Goal: Task Accomplishment & Management: Use online tool/utility

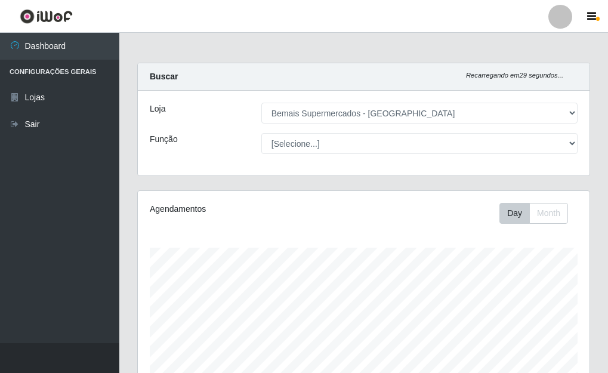
select select "249"
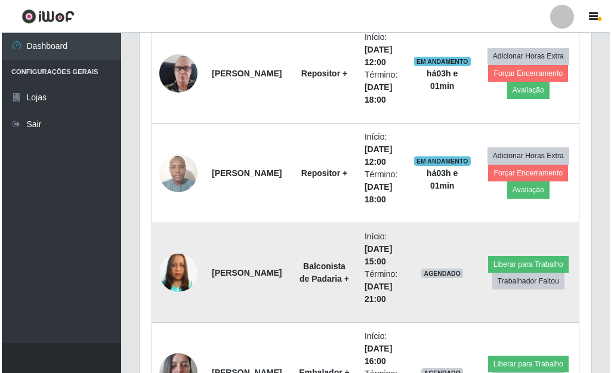
scroll to position [924, 0]
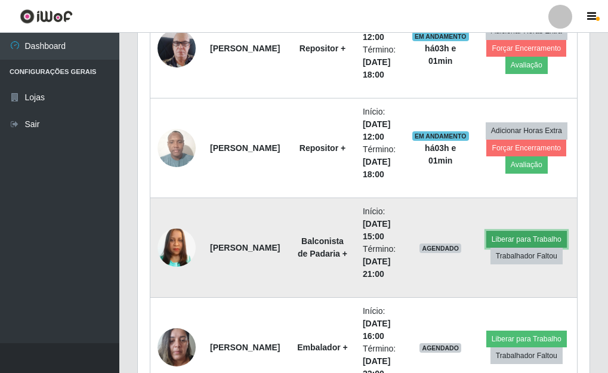
click at [519, 237] on button "Liberar para Trabalho" at bounding box center [527, 239] width 81 height 17
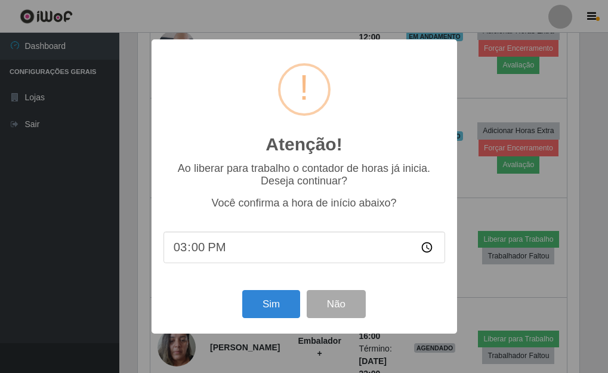
scroll to position [248, 445]
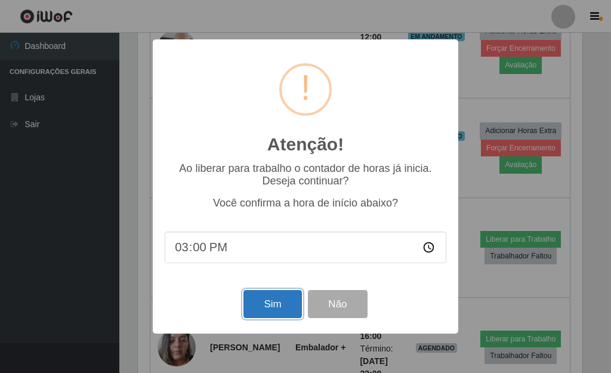
click at [271, 309] on button "Sim" at bounding box center [273, 304] width 58 height 28
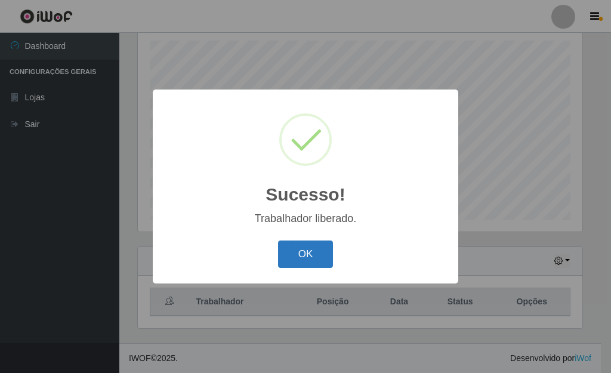
click at [303, 248] on button "OK" at bounding box center [306, 255] width 56 height 28
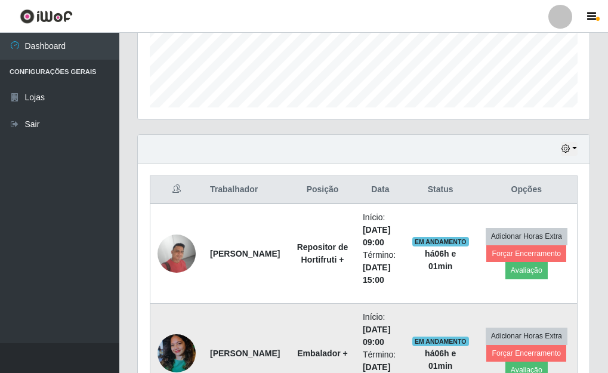
scroll to position [386, 0]
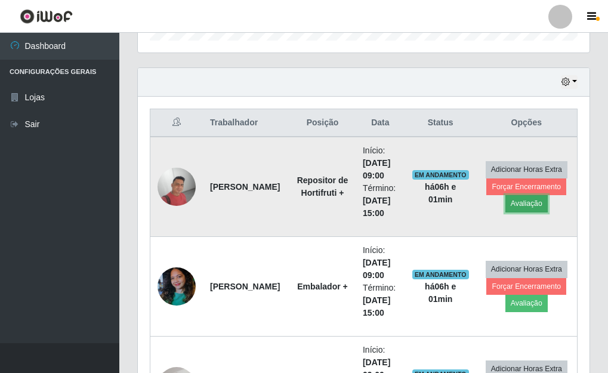
click at [531, 207] on button "Avaliação" at bounding box center [527, 203] width 42 height 17
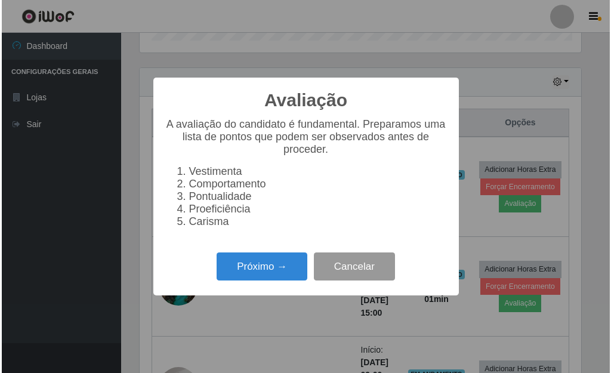
scroll to position [248, 445]
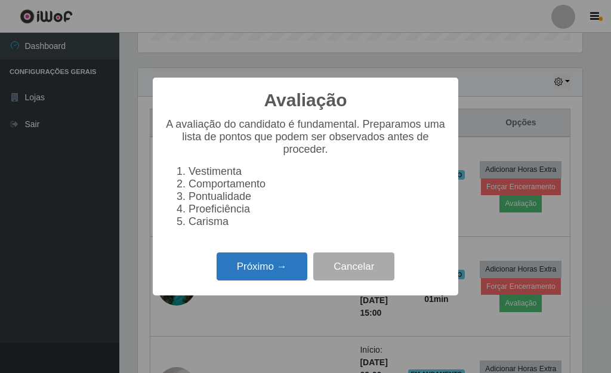
click at [279, 272] on button "Próximo →" at bounding box center [262, 267] width 91 height 28
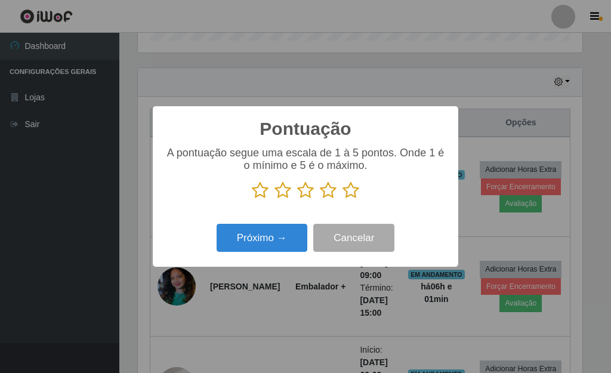
drag, startPoint x: 346, startPoint y: 193, endPoint x: 319, endPoint y: 210, distance: 31.8
click at [346, 194] on icon at bounding box center [351, 191] width 17 height 18
click at [343, 199] on input "radio" at bounding box center [343, 199] width 0 height 0
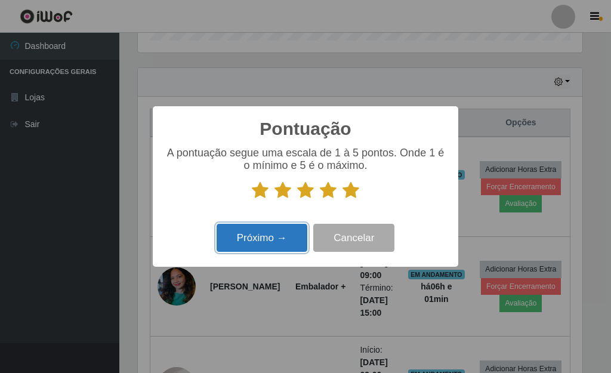
click at [286, 230] on button "Próximo →" at bounding box center [262, 238] width 91 height 28
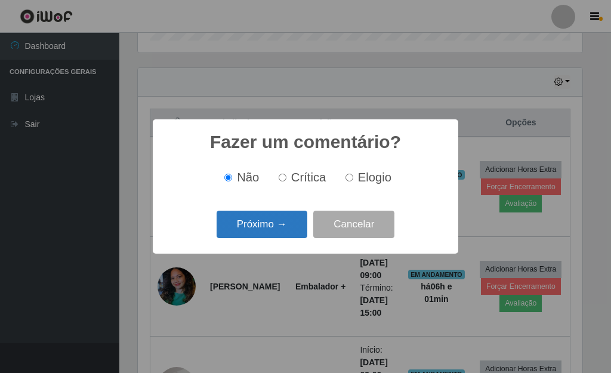
click at [279, 229] on button "Próximo →" at bounding box center [262, 225] width 91 height 28
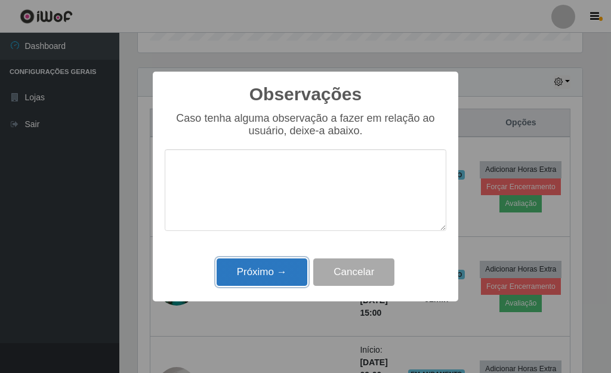
click at [282, 270] on button "Próximo →" at bounding box center [262, 273] width 91 height 28
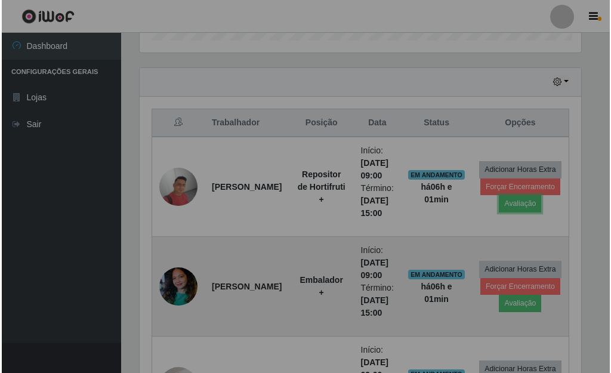
scroll to position [248, 452]
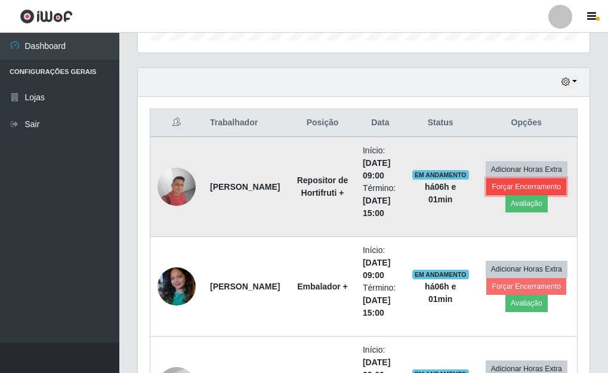
click at [505, 190] on button "Forçar Encerramento" at bounding box center [527, 187] width 80 height 17
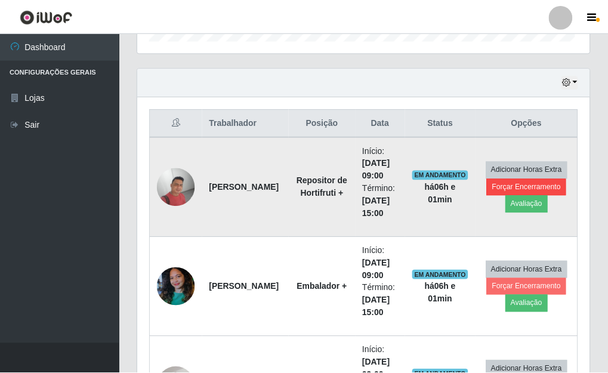
scroll to position [248, 445]
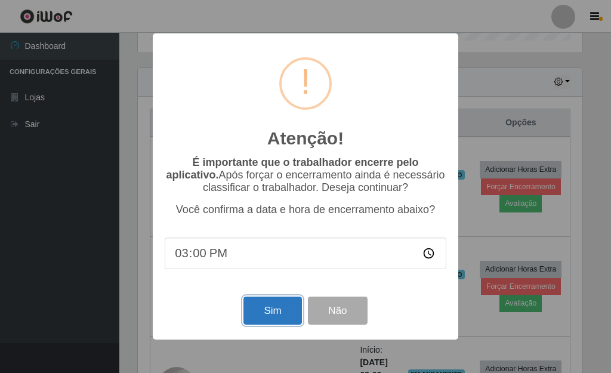
click at [285, 320] on button "Sim" at bounding box center [273, 311] width 58 height 28
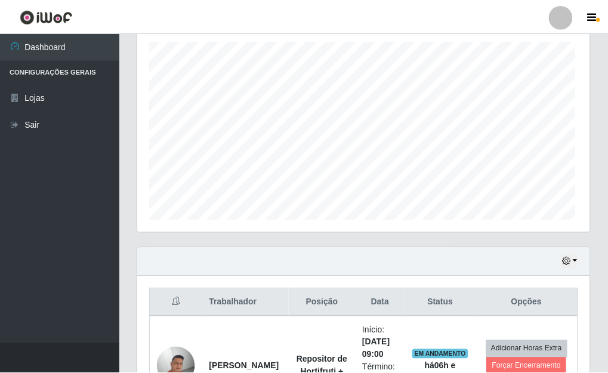
scroll to position [0, 0]
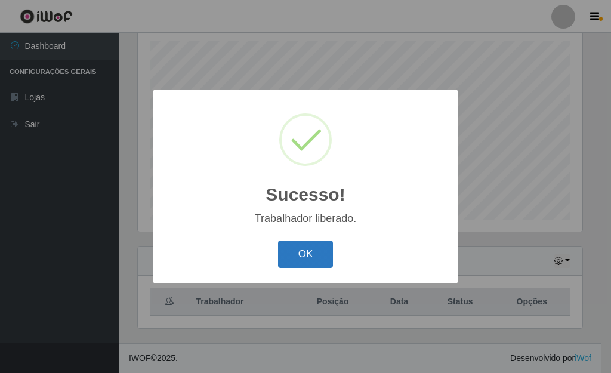
click at [315, 251] on button "OK" at bounding box center [306, 255] width 56 height 28
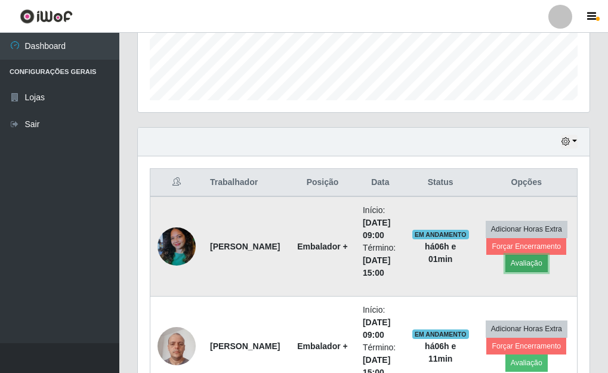
click at [528, 259] on button "Avaliação" at bounding box center [527, 263] width 42 height 17
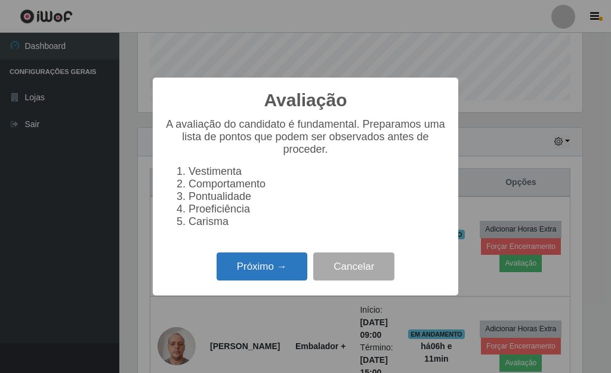
click at [253, 272] on button "Próximo →" at bounding box center [262, 267] width 91 height 28
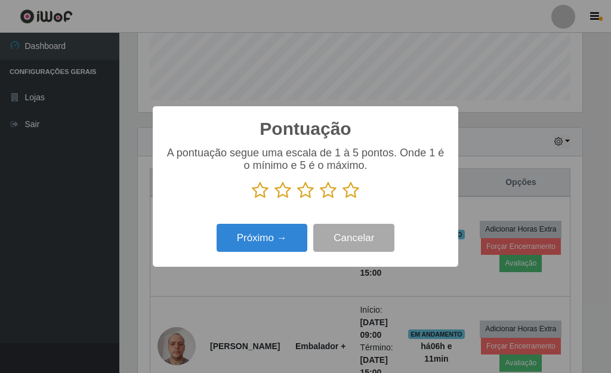
click at [352, 193] on icon at bounding box center [351, 191] width 17 height 18
click at [343, 199] on input "radio" at bounding box center [343, 199] width 0 height 0
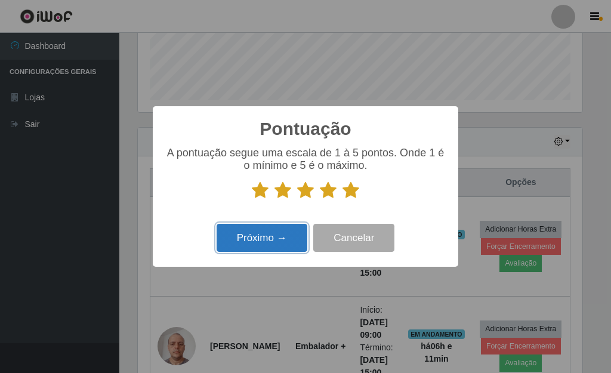
click at [268, 235] on button "Próximo →" at bounding box center [262, 238] width 91 height 28
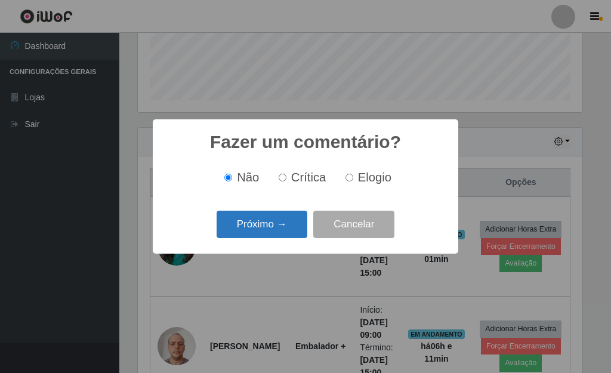
click at [267, 222] on button "Próximo →" at bounding box center [262, 225] width 91 height 28
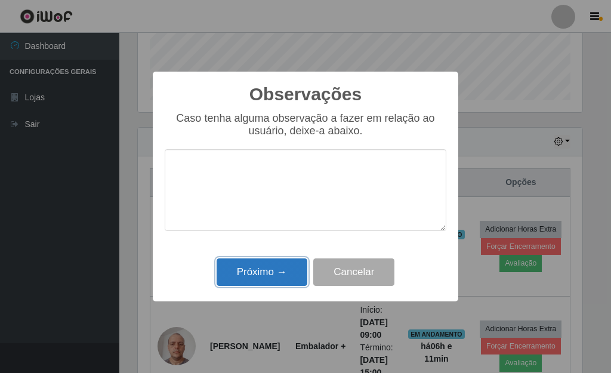
click at [267, 269] on button "Próximo →" at bounding box center [262, 273] width 91 height 28
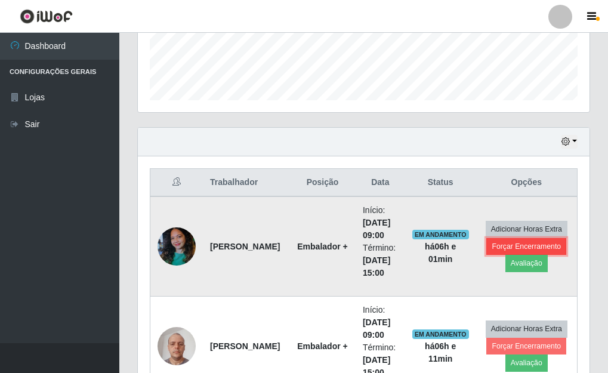
click at [508, 245] on button "Forçar Encerramento" at bounding box center [527, 246] width 80 height 17
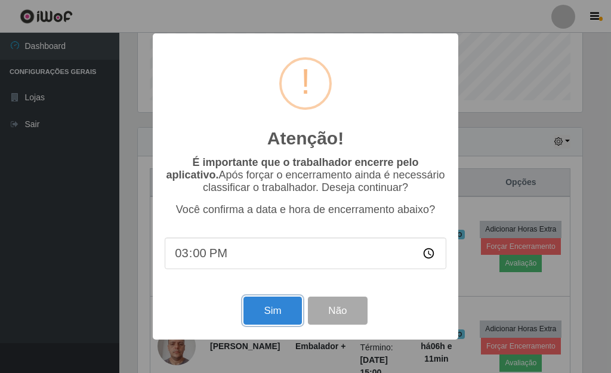
click at [281, 309] on button "Sim" at bounding box center [273, 311] width 58 height 28
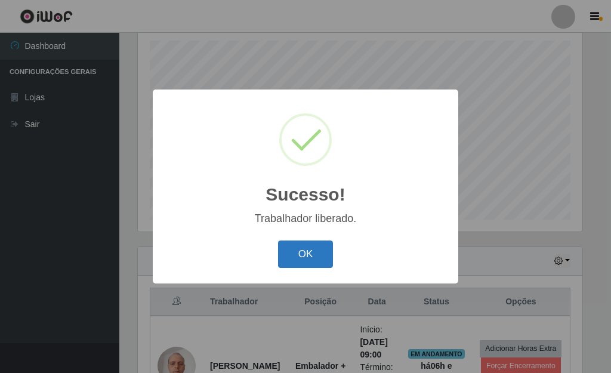
click at [329, 248] on button "OK" at bounding box center [306, 255] width 56 height 28
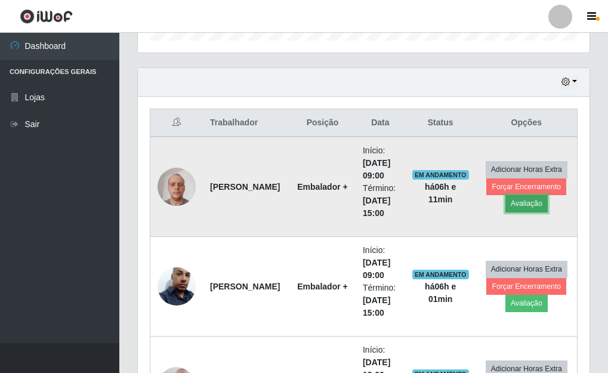
click at [520, 203] on button "Avaliação" at bounding box center [527, 203] width 42 height 17
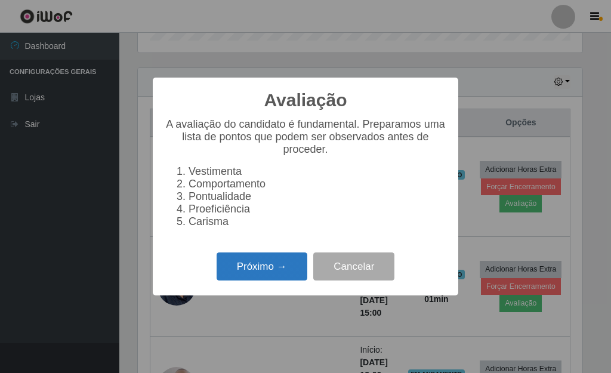
click at [275, 270] on button "Próximo →" at bounding box center [262, 267] width 91 height 28
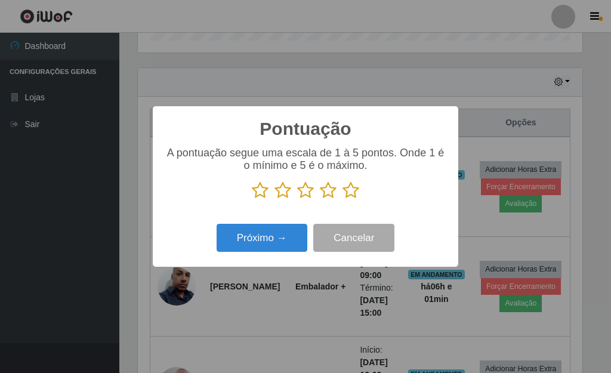
click at [351, 197] on icon at bounding box center [351, 191] width 17 height 18
click at [343, 199] on input "radio" at bounding box center [343, 199] width 0 height 0
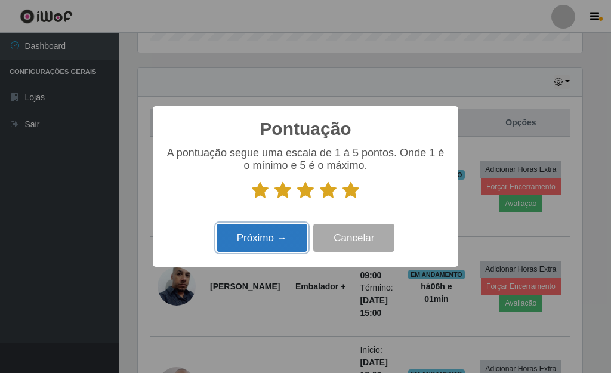
click at [273, 232] on button "Próximo →" at bounding box center [262, 238] width 91 height 28
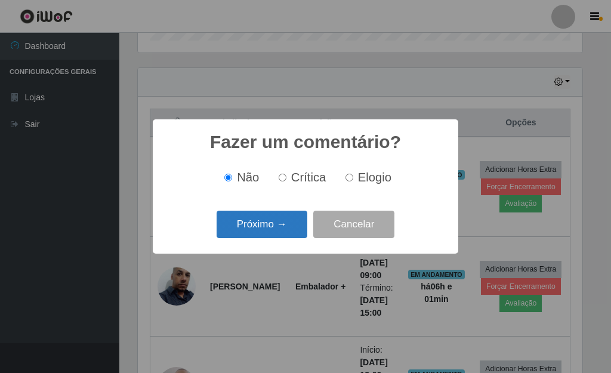
click at [268, 226] on button "Próximo →" at bounding box center [262, 225] width 91 height 28
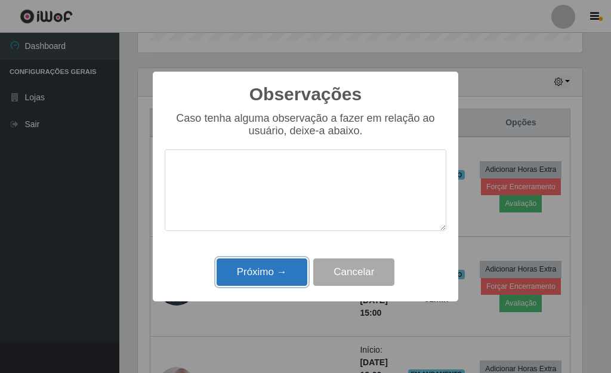
click at [279, 266] on button "Próximo →" at bounding box center [262, 273] width 91 height 28
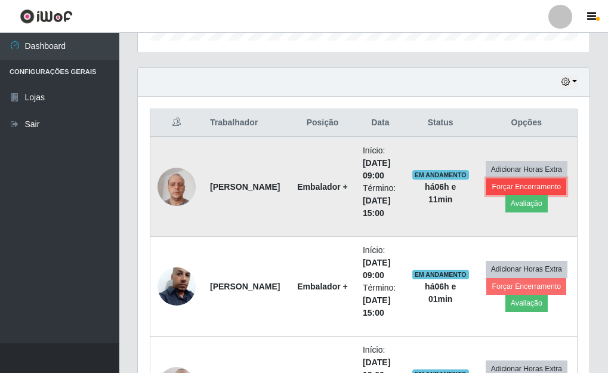
click at [501, 192] on button "Forçar Encerramento" at bounding box center [527, 187] width 80 height 17
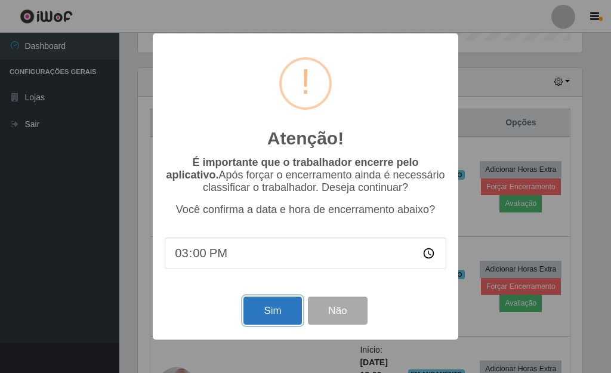
click at [279, 319] on button "Sim" at bounding box center [273, 311] width 58 height 28
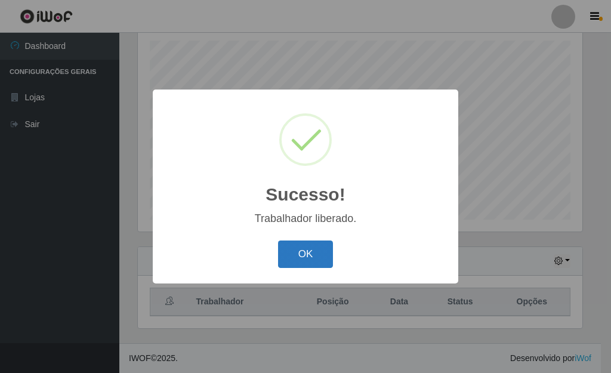
click at [297, 253] on button "OK" at bounding box center [306, 255] width 56 height 28
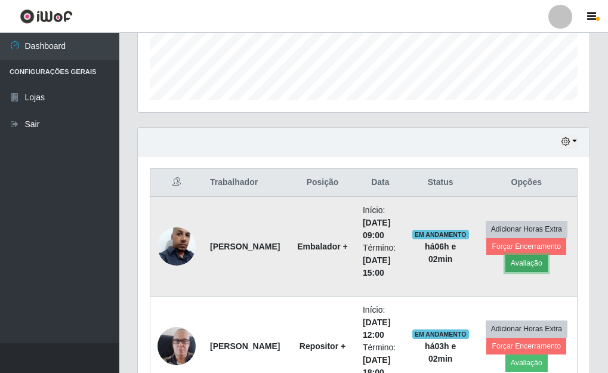
click at [527, 260] on button "Avaliação" at bounding box center [527, 263] width 42 height 17
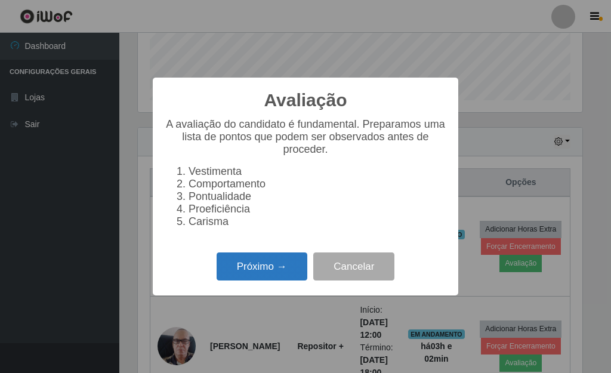
click at [262, 272] on button "Próximo →" at bounding box center [262, 267] width 91 height 28
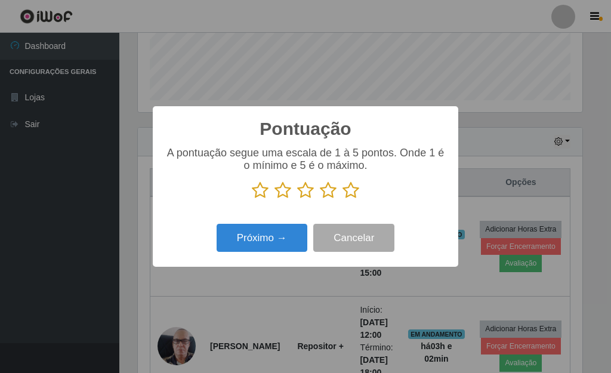
click at [349, 194] on icon at bounding box center [351, 191] width 17 height 18
click at [343, 199] on input "radio" at bounding box center [343, 199] width 0 height 0
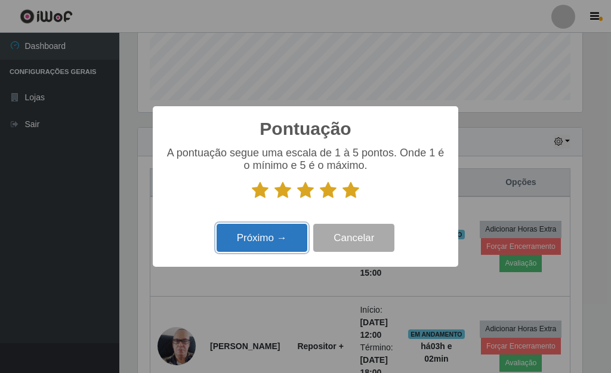
click at [249, 230] on button "Próximo →" at bounding box center [262, 238] width 91 height 28
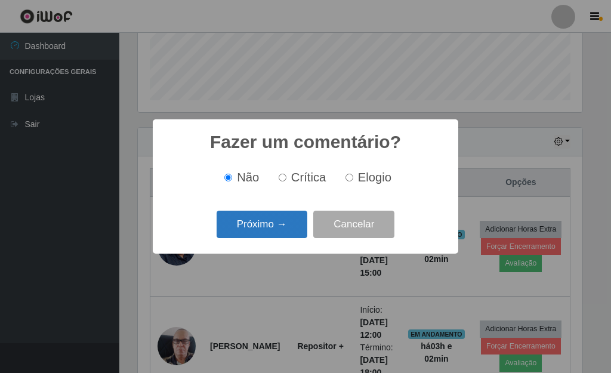
click at [282, 225] on button "Próximo →" at bounding box center [262, 225] width 91 height 28
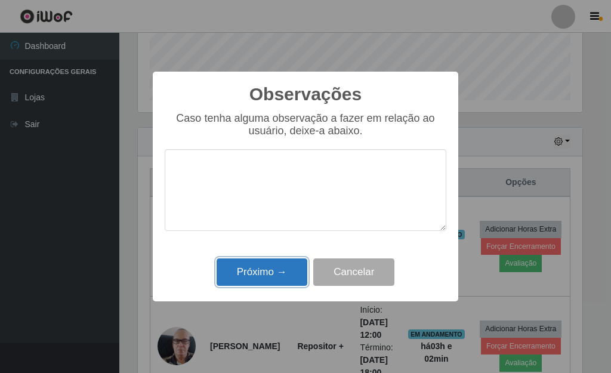
click at [279, 270] on button "Próximo →" at bounding box center [262, 273] width 91 height 28
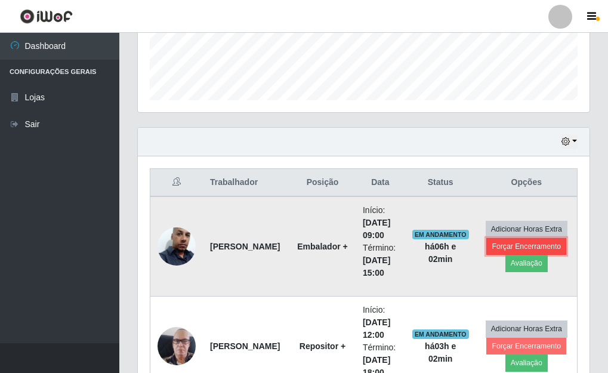
click at [551, 244] on button "Forçar Encerramento" at bounding box center [527, 246] width 80 height 17
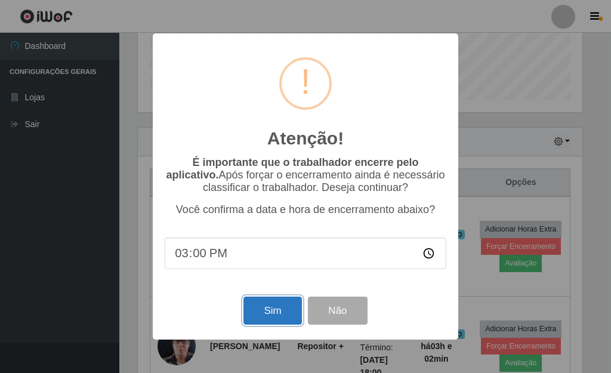
click at [285, 308] on button "Sim" at bounding box center [273, 311] width 58 height 28
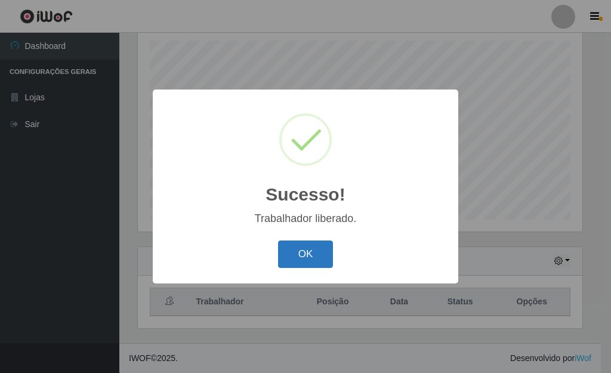
click at [296, 252] on button "OK" at bounding box center [306, 255] width 56 height 28
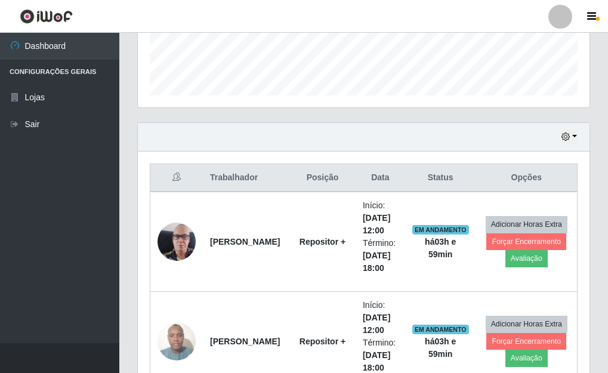
scroll to position [327, 0]
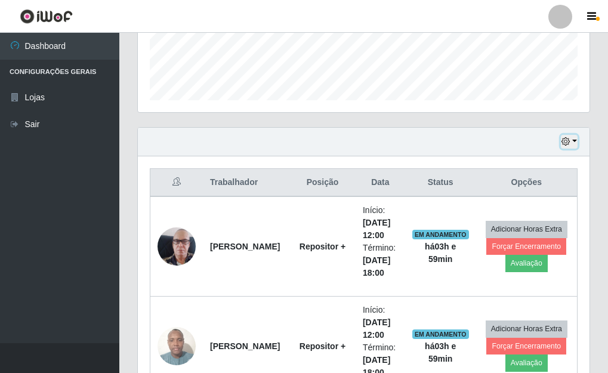
click at [572, 137] on button "button" at bounding box center [569, 142] width 17 height 14
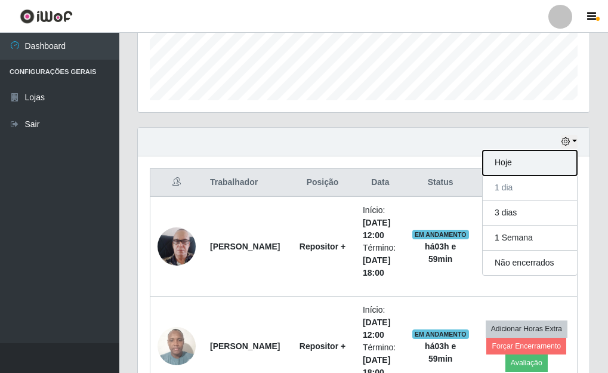
click at [511, 163] on button "Hoje" at bounding box center [530, 162] width 94 height 25
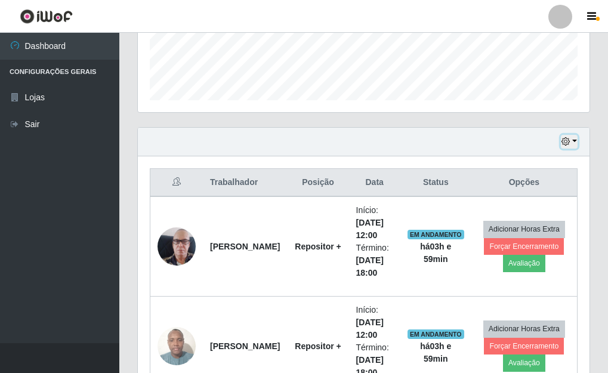
click at [573, 140] on button "button" at bounding box center [569, 142] width 17 height 14
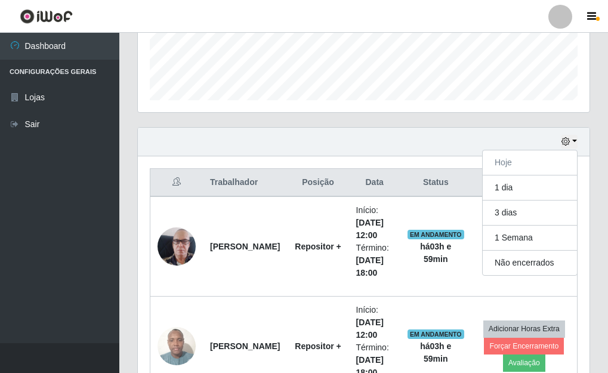
click at [422, 149] on div "Hoje 1 dia 3 dias 1 Semana Não encerrados" at bounding box center [364, 142] width 452 height 29
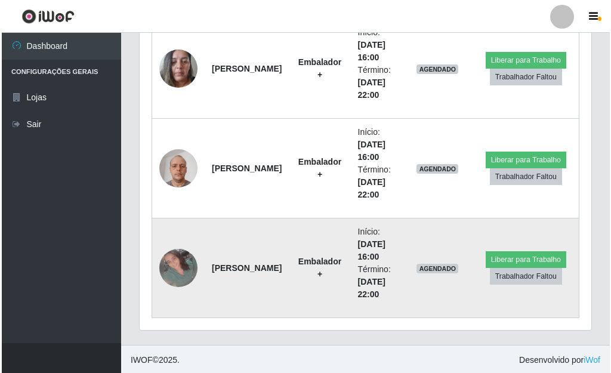
scroll to position [806, 0]
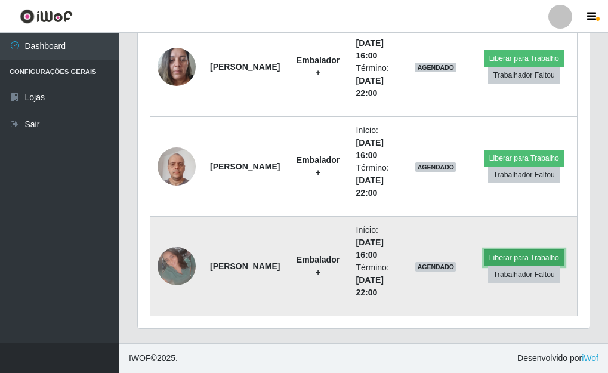
click at [525, 254] on button "Liberar para Trabalho" at bounding box center [524, 258] width 81 height 17
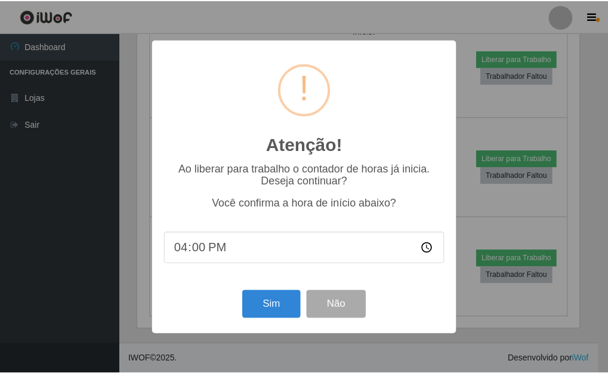
scroll to position [248, 445]
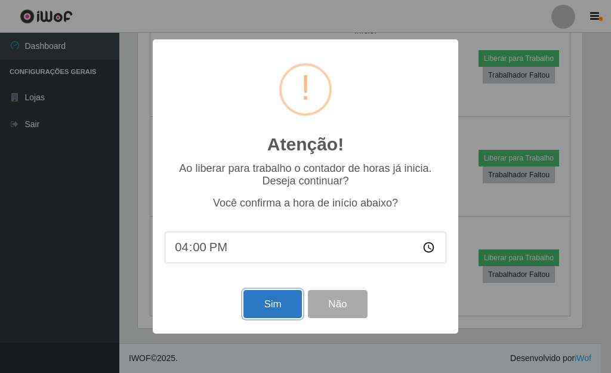
click at [282, 304] on button "Sim" at bounding box center [273, 304] width 58 height 28
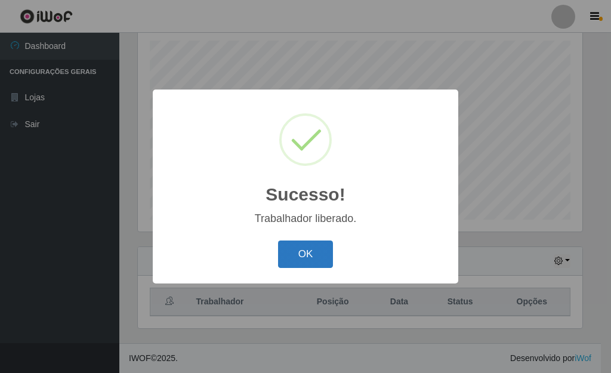
click at [300, 251] on button "OK" at bounding box center [306, 255] width 56 height 28
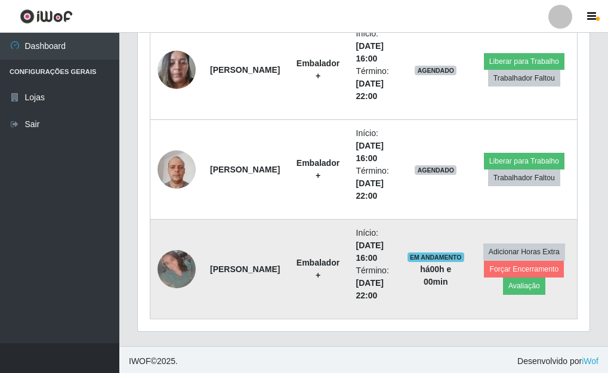
scroll to position [806, 0]
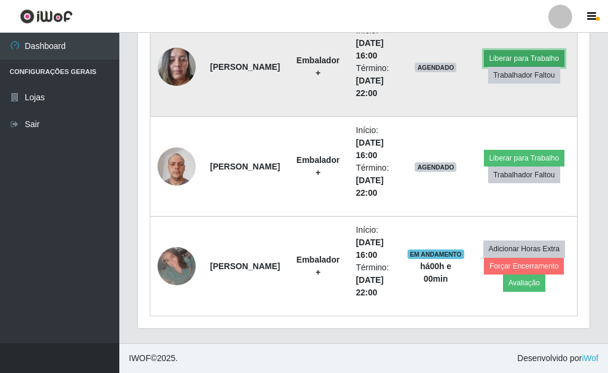
click at [521, 52] on button "Liberar para Trabalho" at bounding box center [524, 58] width 81 height 17
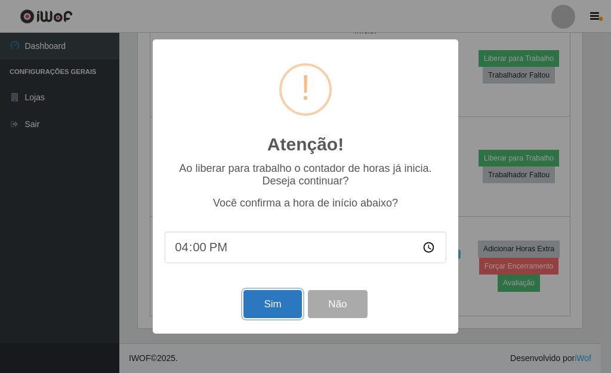
click at [290, 303] on button "Sim" at bounding box center [273, 304] width 58 height 28
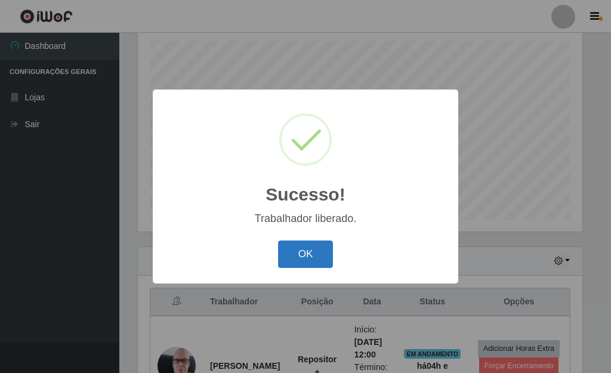
click at [304, 256] on button "OK" at bounding box center [306, 255] width 56 height 28
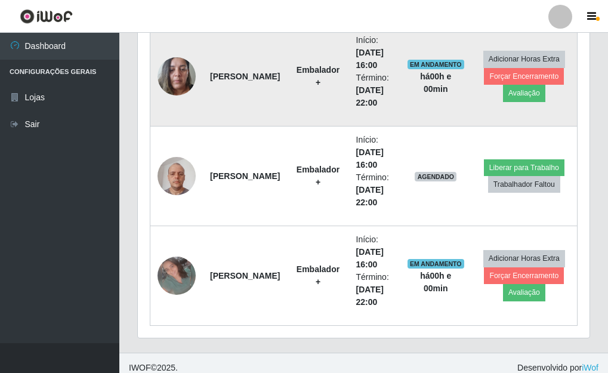
scroll to position [806, 0]
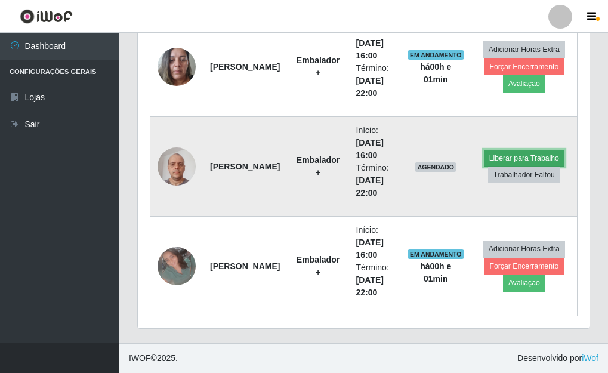
click at [541, 151] on button "Liberar para Trabalho" at bounding box center [524, 158] width 81 height 17
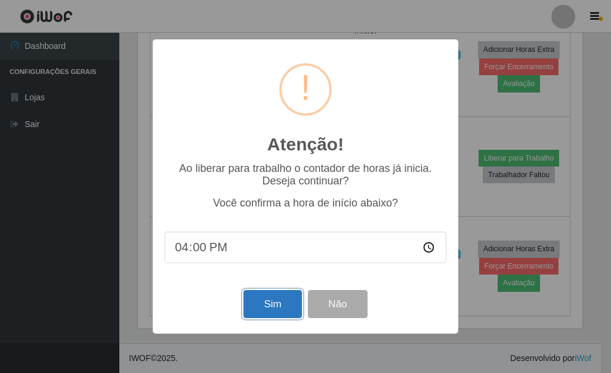
click at [278, 308] on button "Sim" at bounding box center [273, 304] width 58 height 28
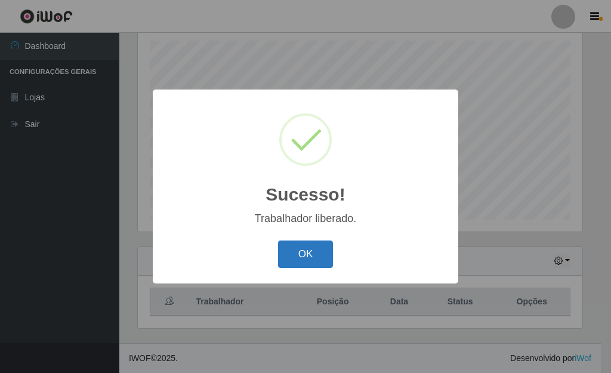
click at [311, 245] on button "OK" at bounding box center [306, 255] width 56 height 28
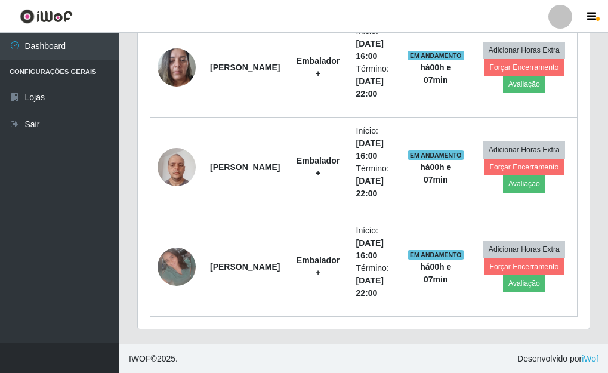
scroll to position [447, 0]
